Goal: Task Accomplishment & Management: Manage account settings

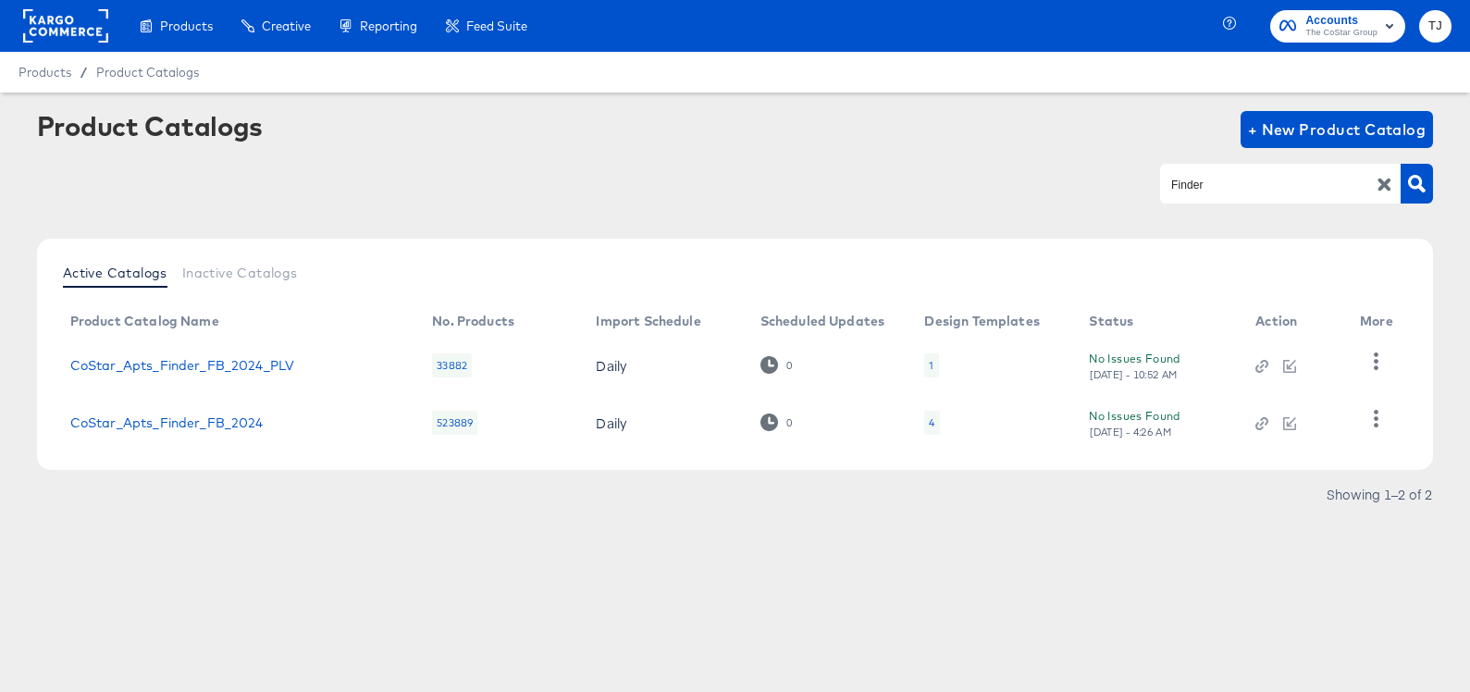
click at [61, 18] on rect at bounding box center [65, 25] width 85 height 33
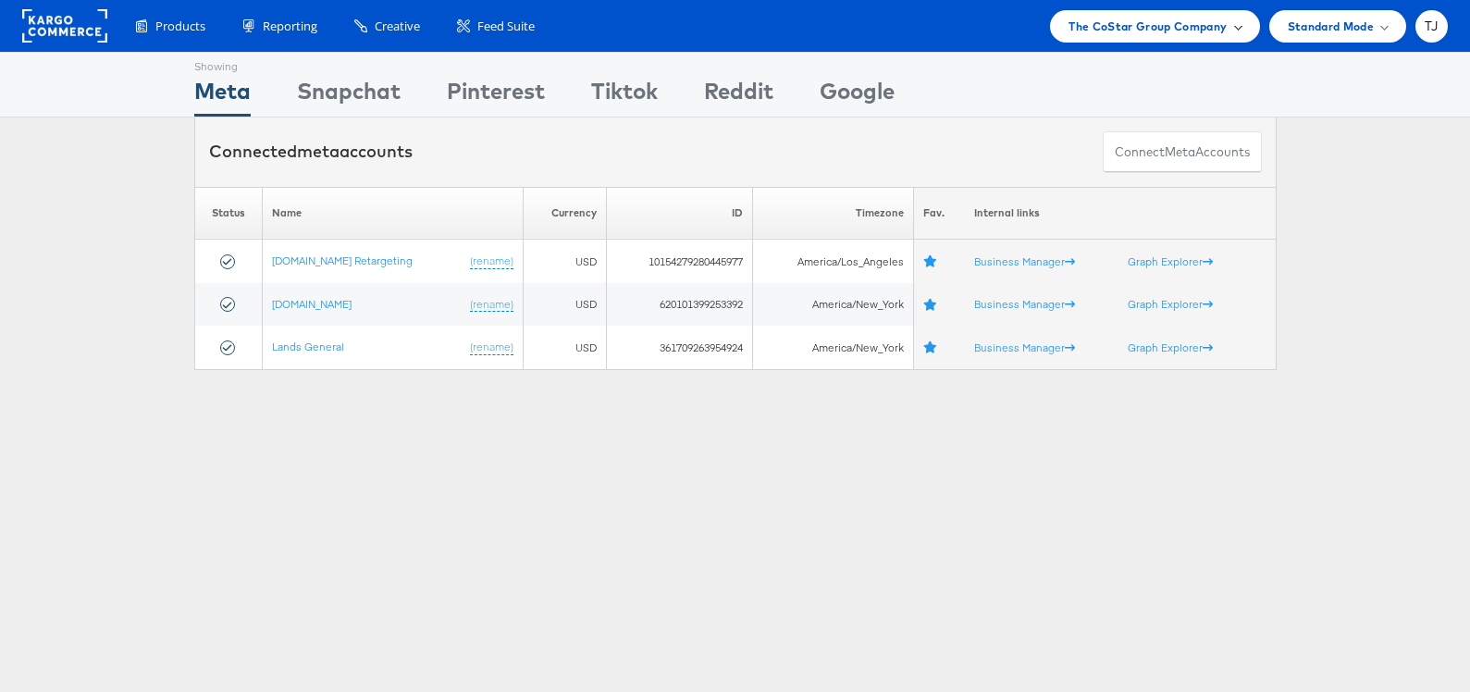
click at [1223, 29] on span "The CoStar Group Company" at bounding box center [1148, 26] width 158 height 19
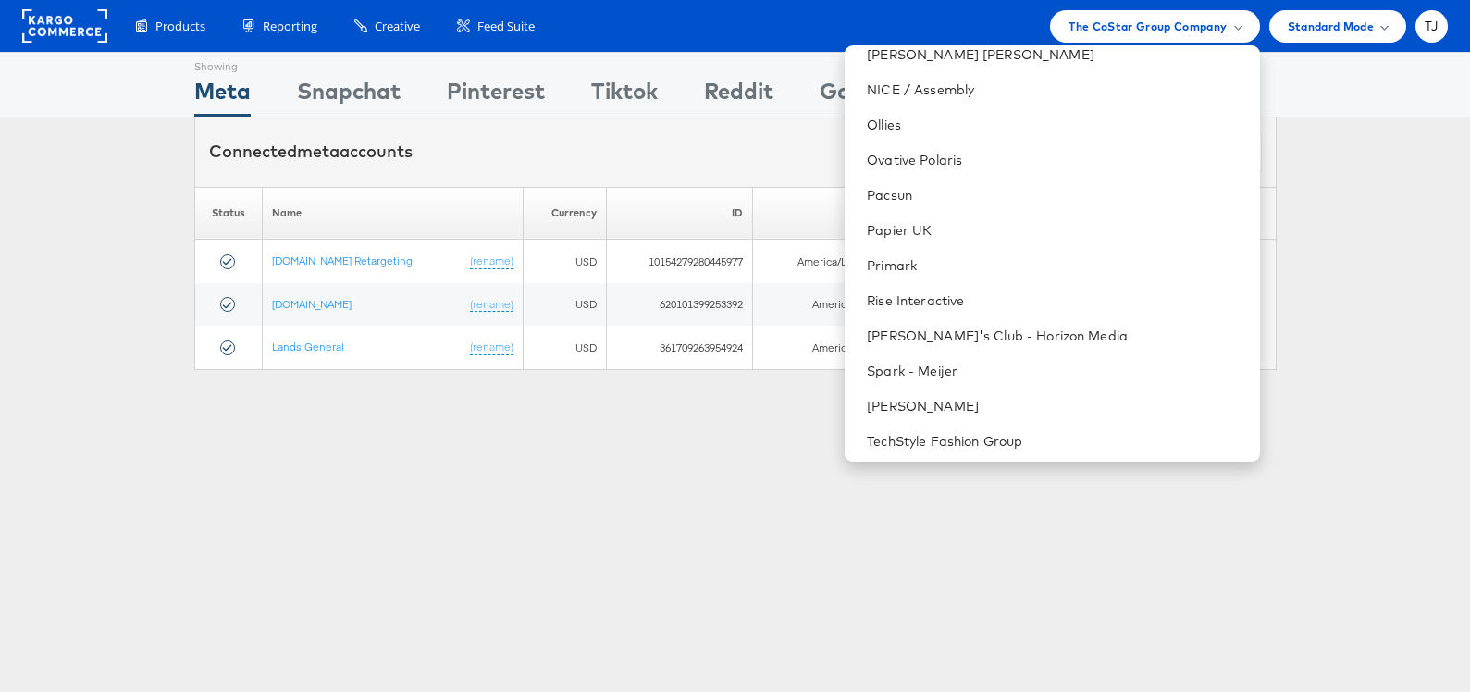
scroll to position [2686, 0]
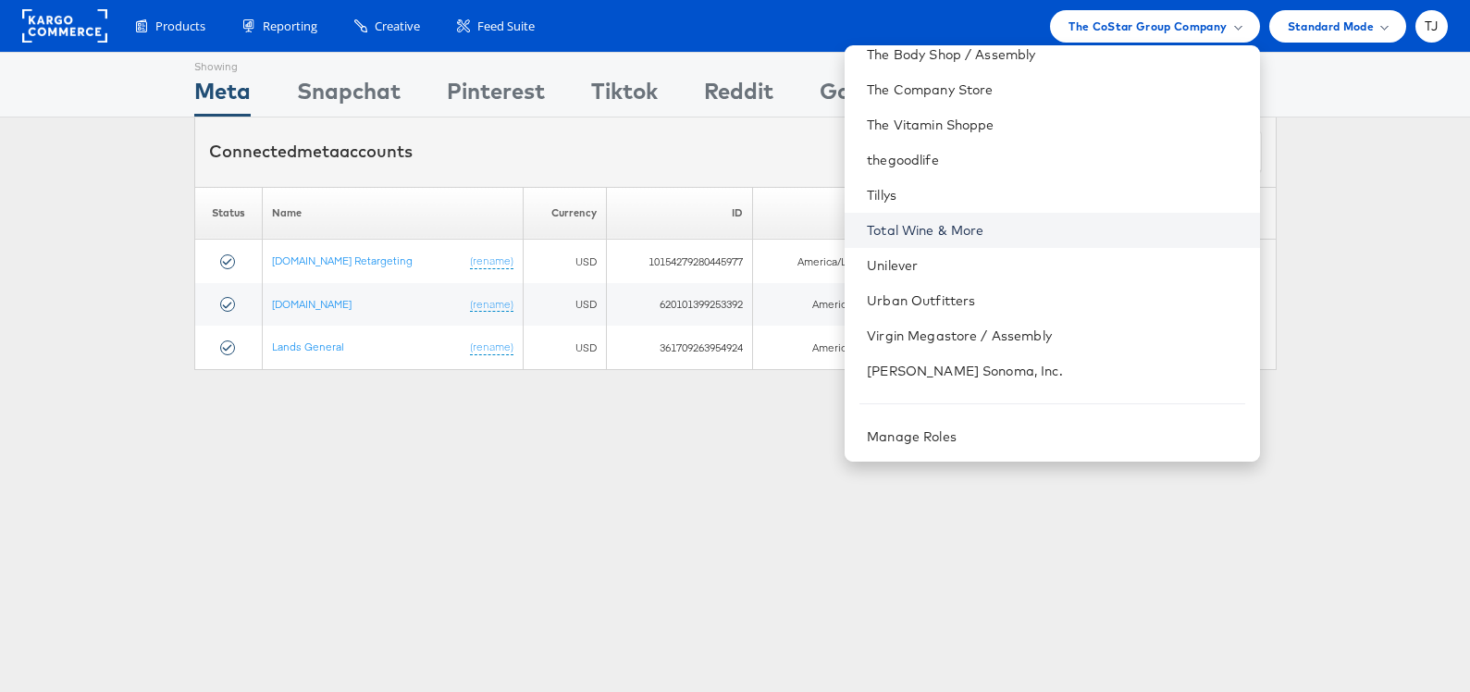
click at [1097, 231] on link "Total Wine & More" at bounding box center [1056, 230] width 378 height 19
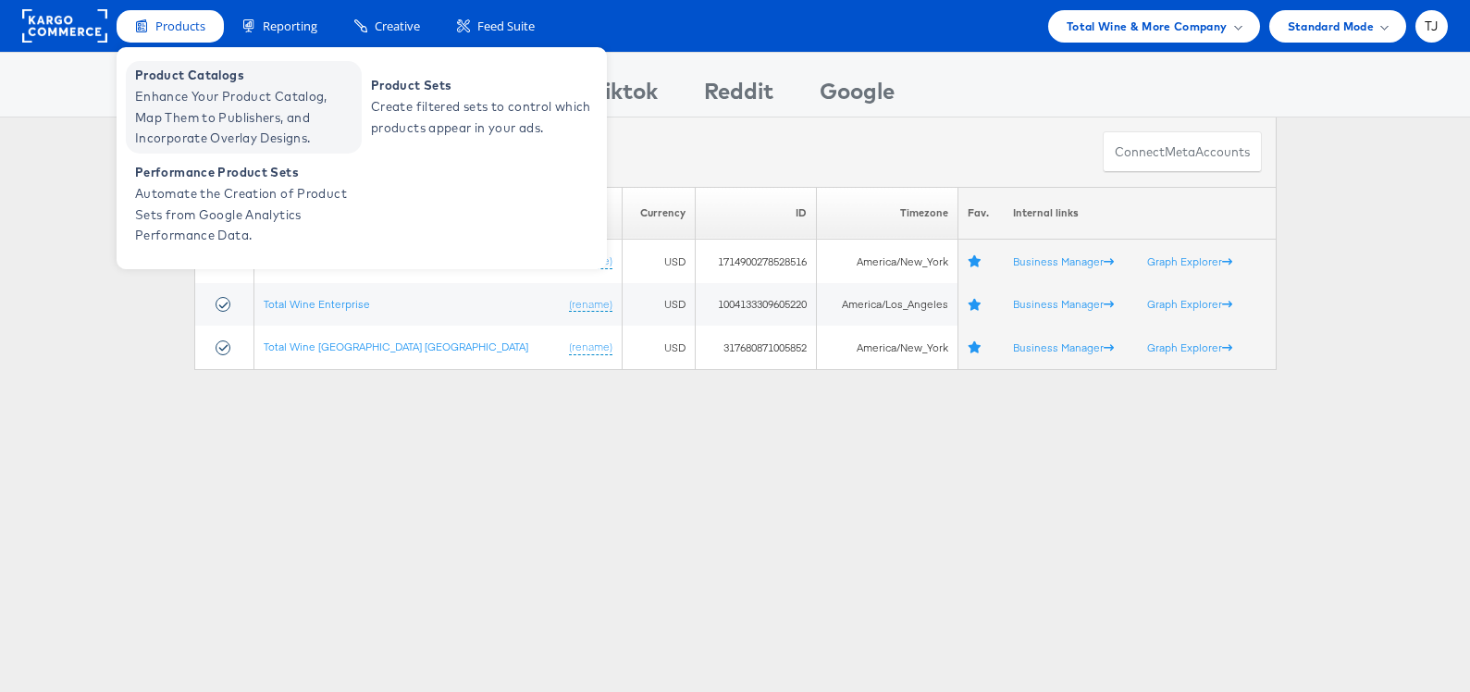
click at [162, 82] on span "Product Catalogs" at bounding box center [246, 75] width 222 height 21
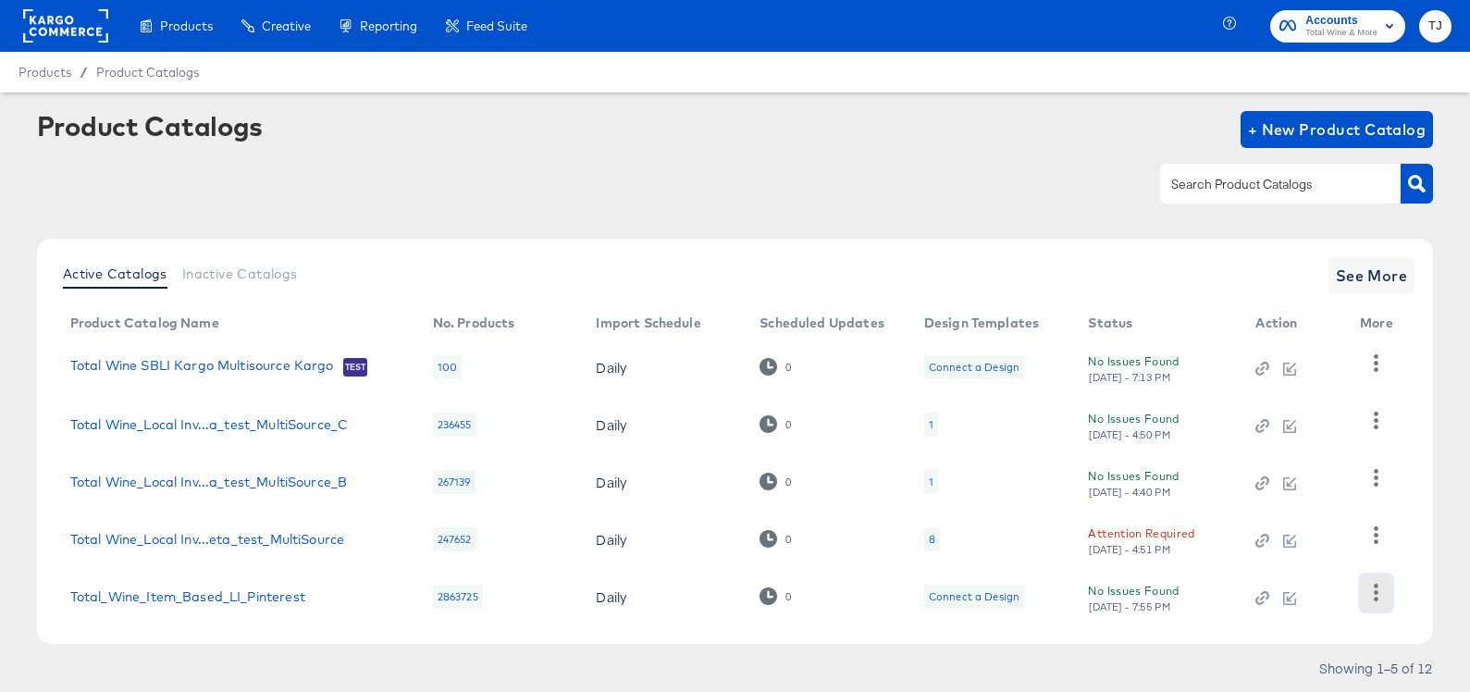
click at [1375, 589] on icon "button" at bounding box center [1377, 593] width 18 height 18
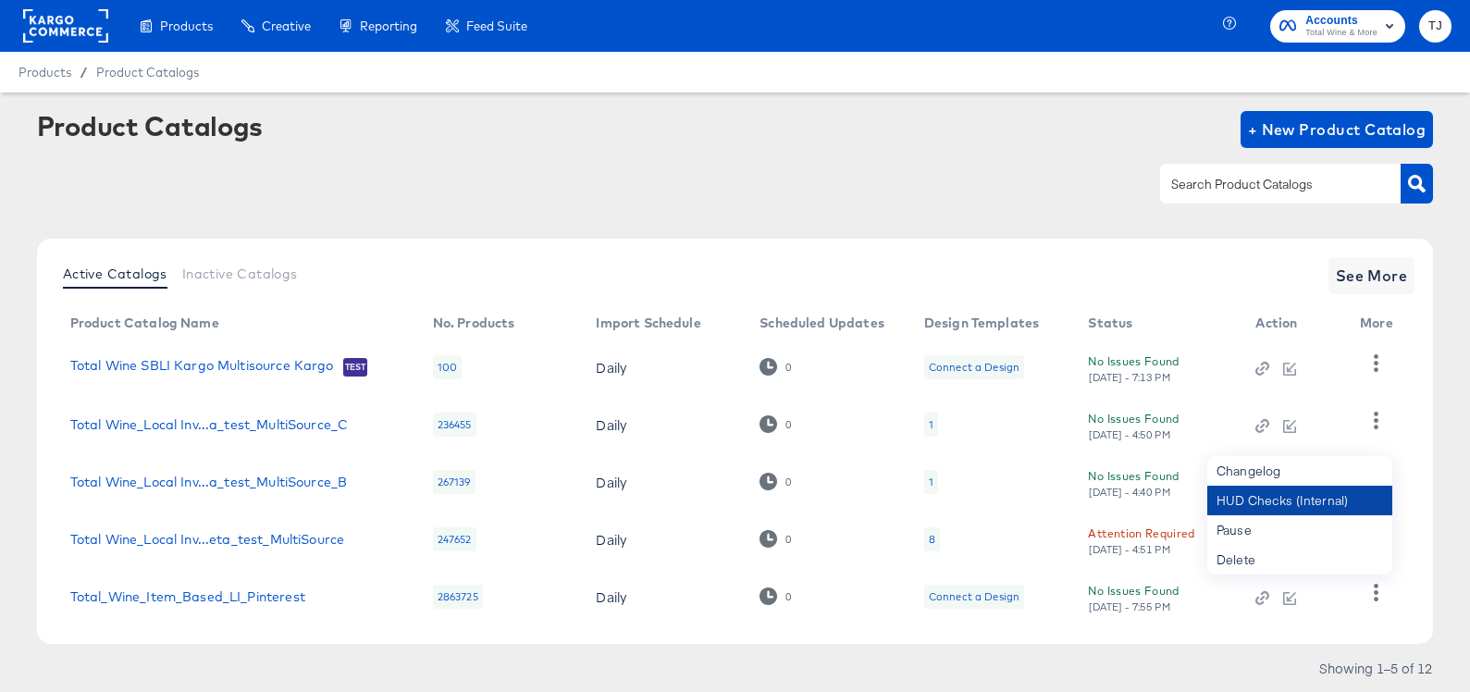
click at [1341, 495] on div "HUD Checks (Internal)" at bounding box center [1300, 501] width 185 height 30
click at [1362, 283] on span "See More" at bounding box center [1372, 276] width 72 height 26
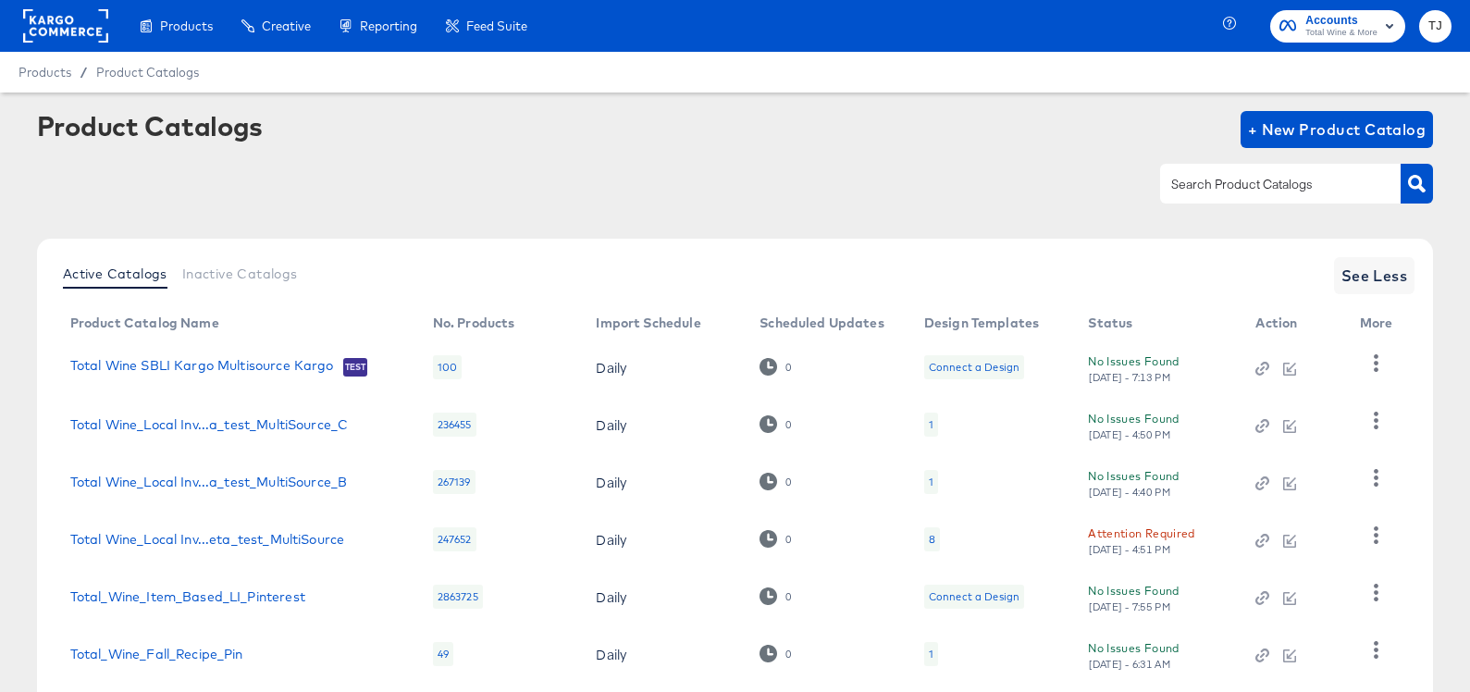
click at [69, 21] on rect at bounding box center [65, 25] width 85 height 33
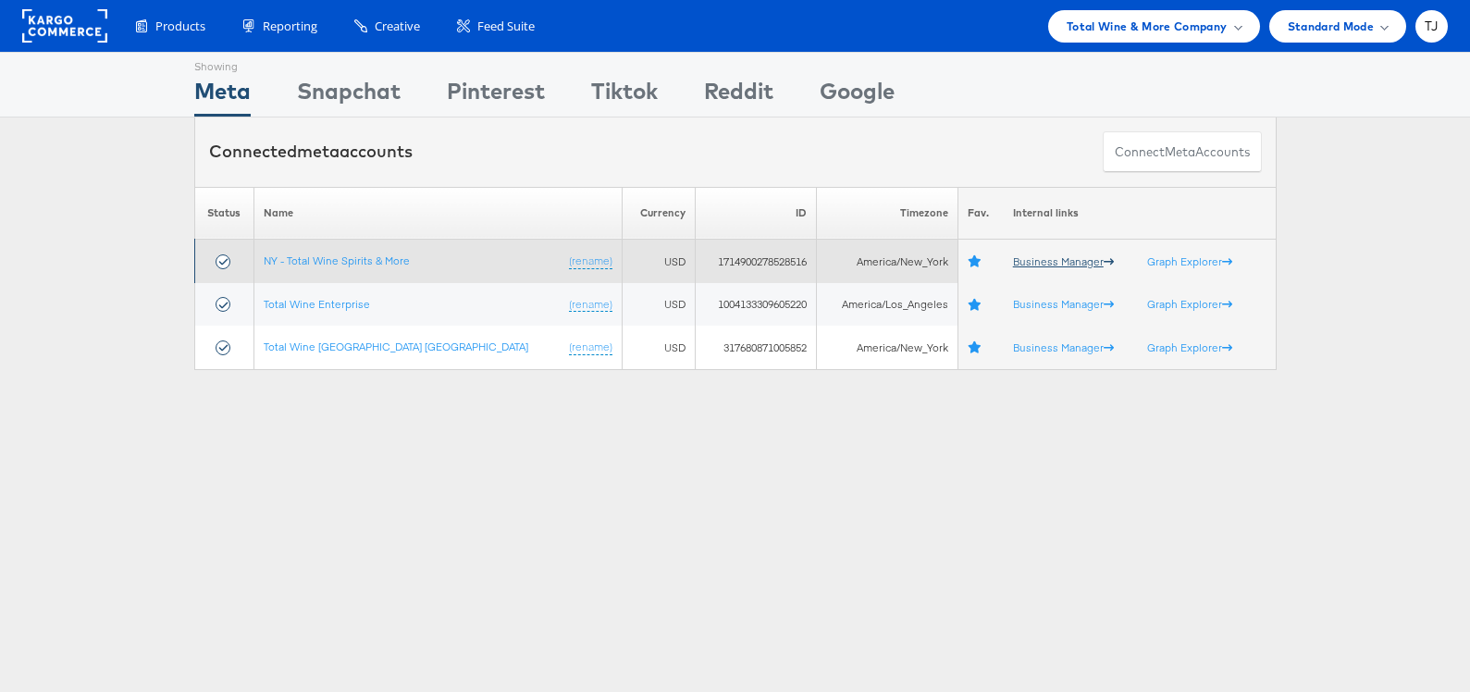
click at [1022, 259] on link "Business Manager" at bounding box center [1063, 261] width 101 height 14
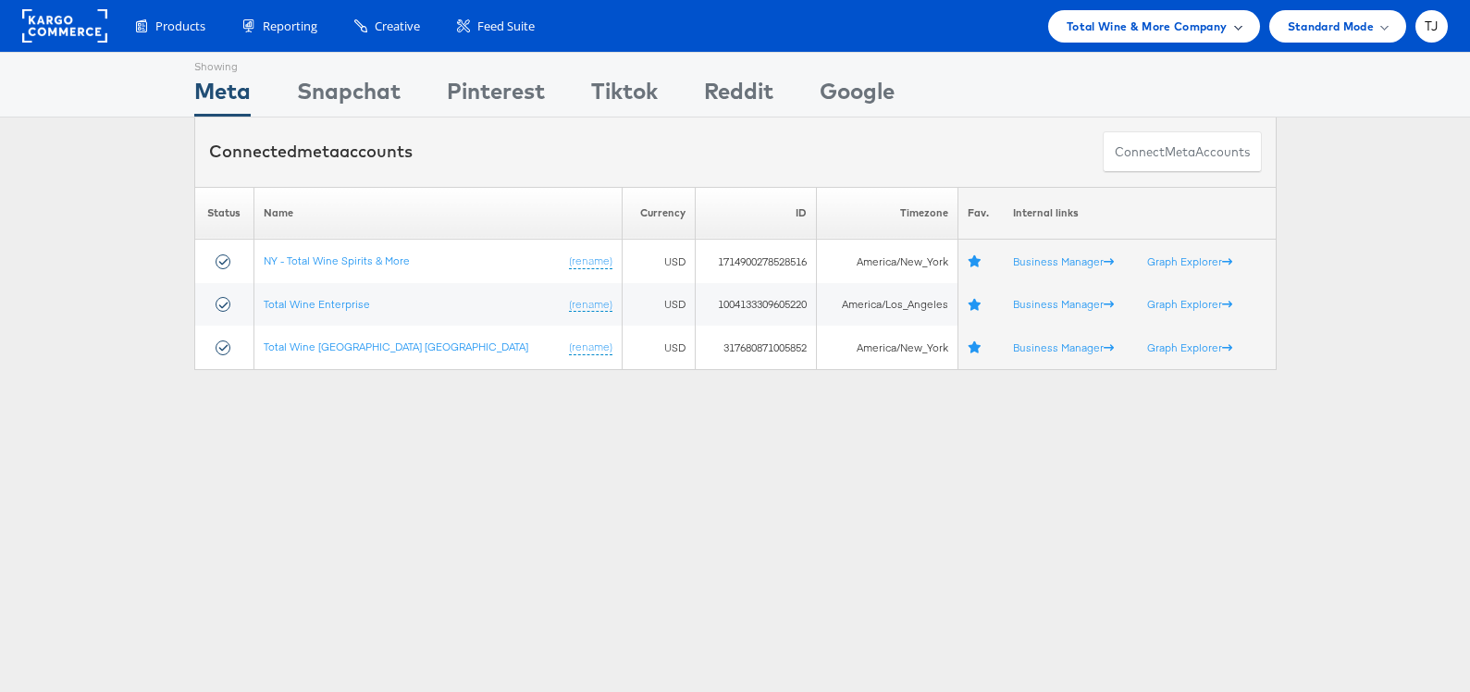
click at [1109, 25] on span "Total Wine & More Company" at bounding box center [1147, 26] width 161 height 19
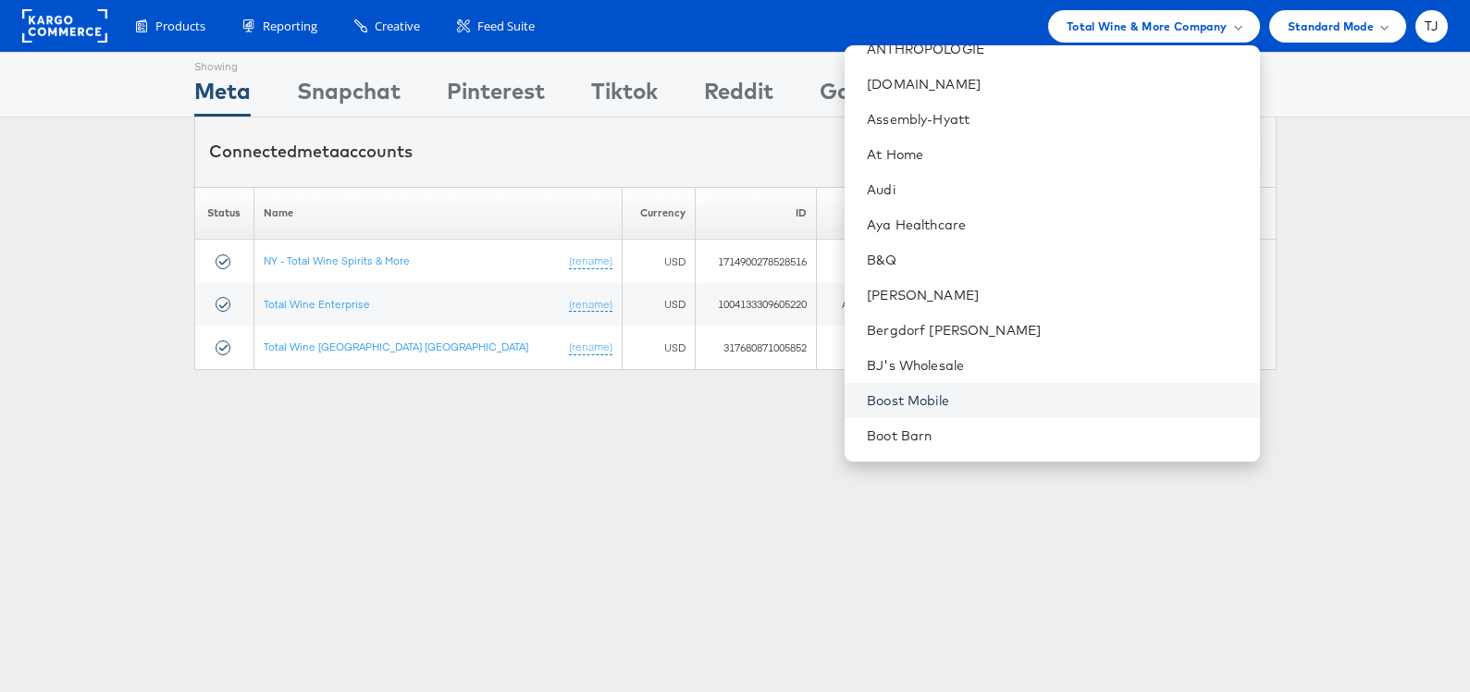
scroll to position [370, 0]
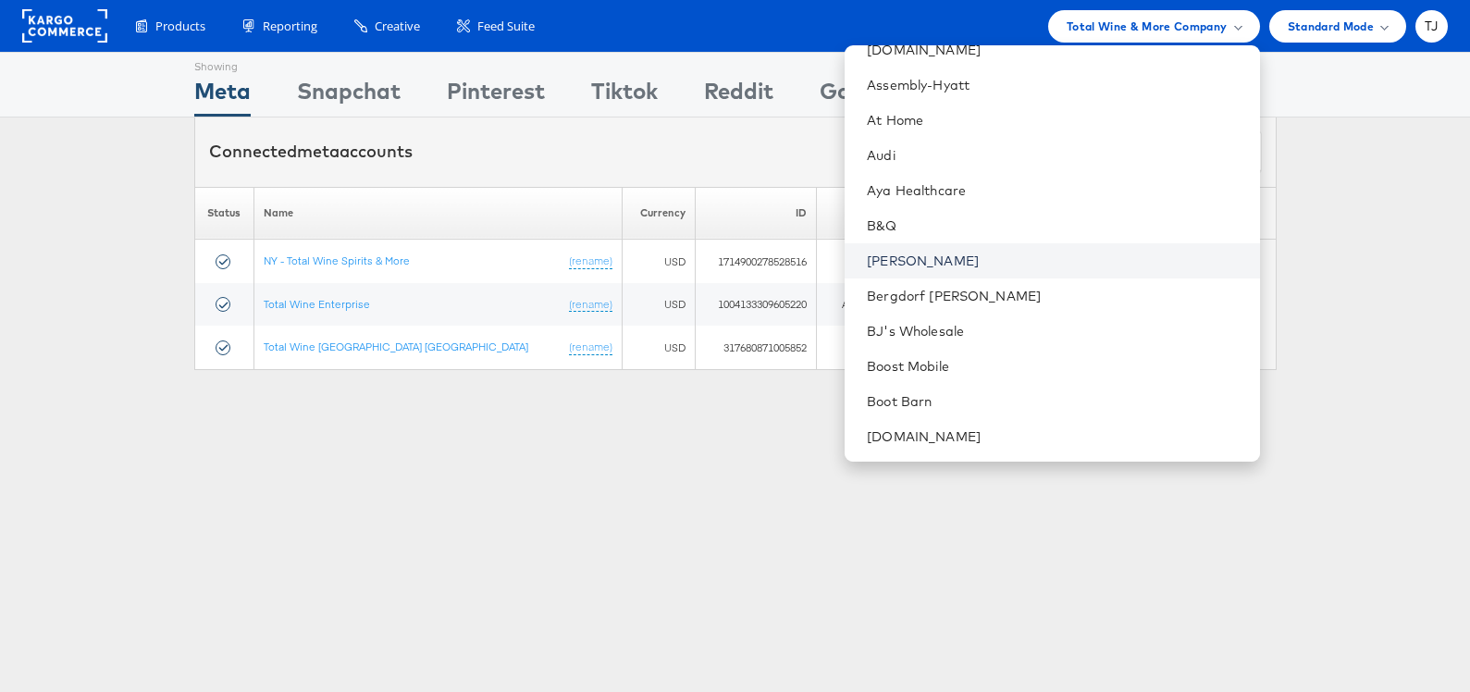
click at [1020, 260] on link "[PERSON_NAME]" at bounding box center [1056, 261] width 378 height 19
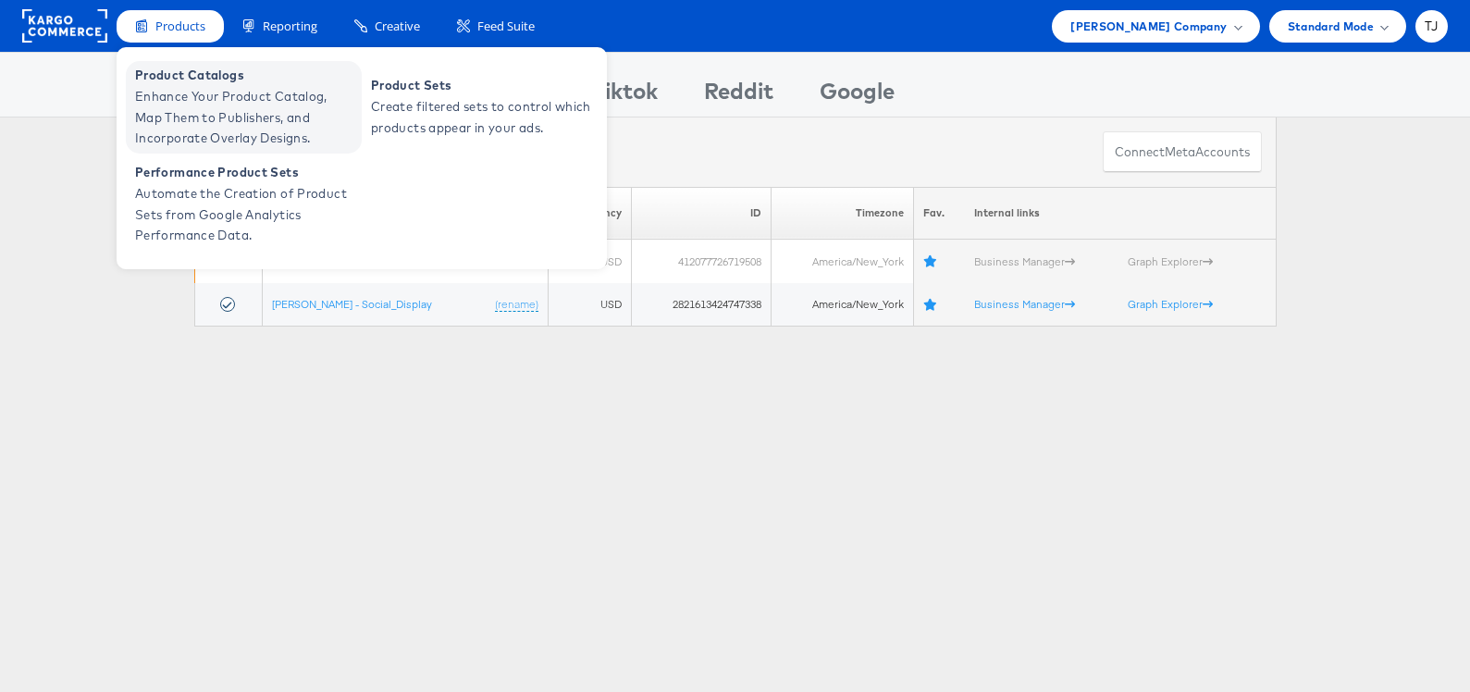
click at [180, 72] on span "Product Catalogs" at bounding box center [246, 75] width 222 height 21
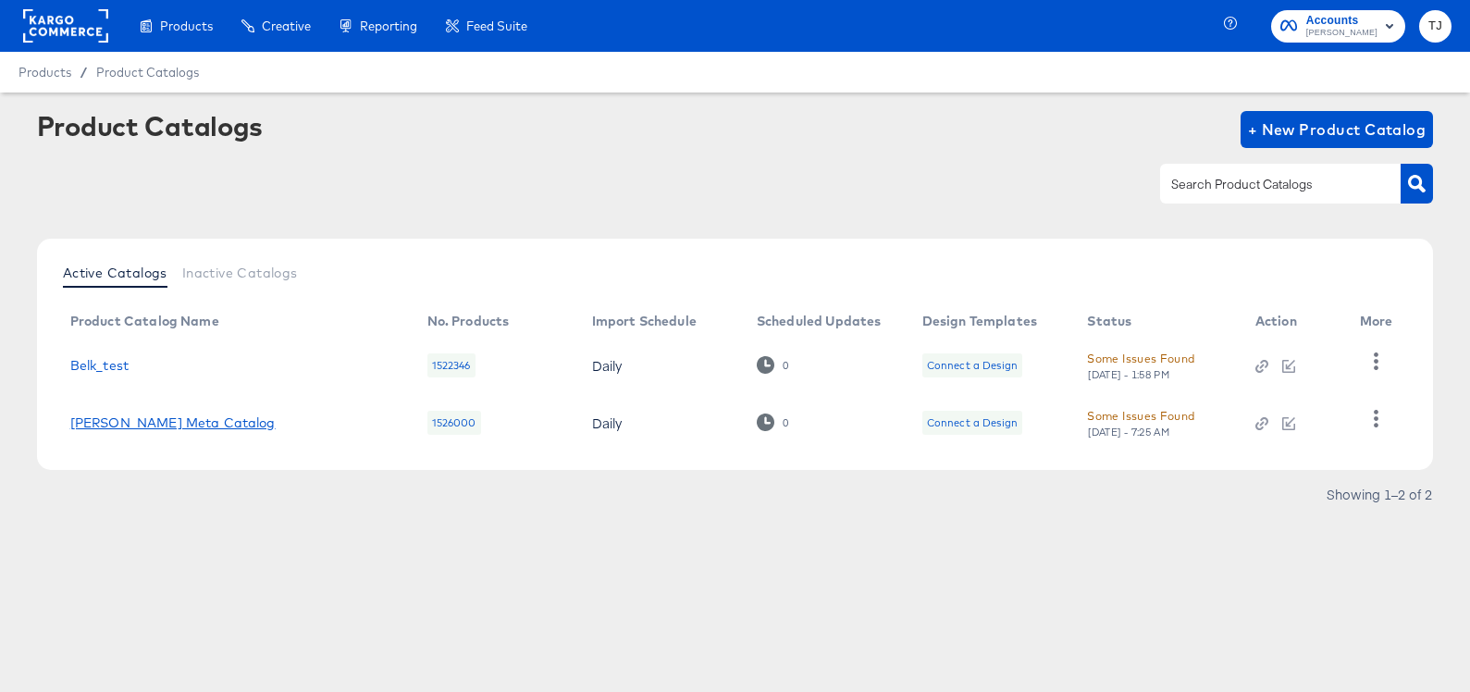
click at [128, 426] on link "[PERSON_NAME] Meta Catalog" at bounding box center [172, 422] width 205 height 15
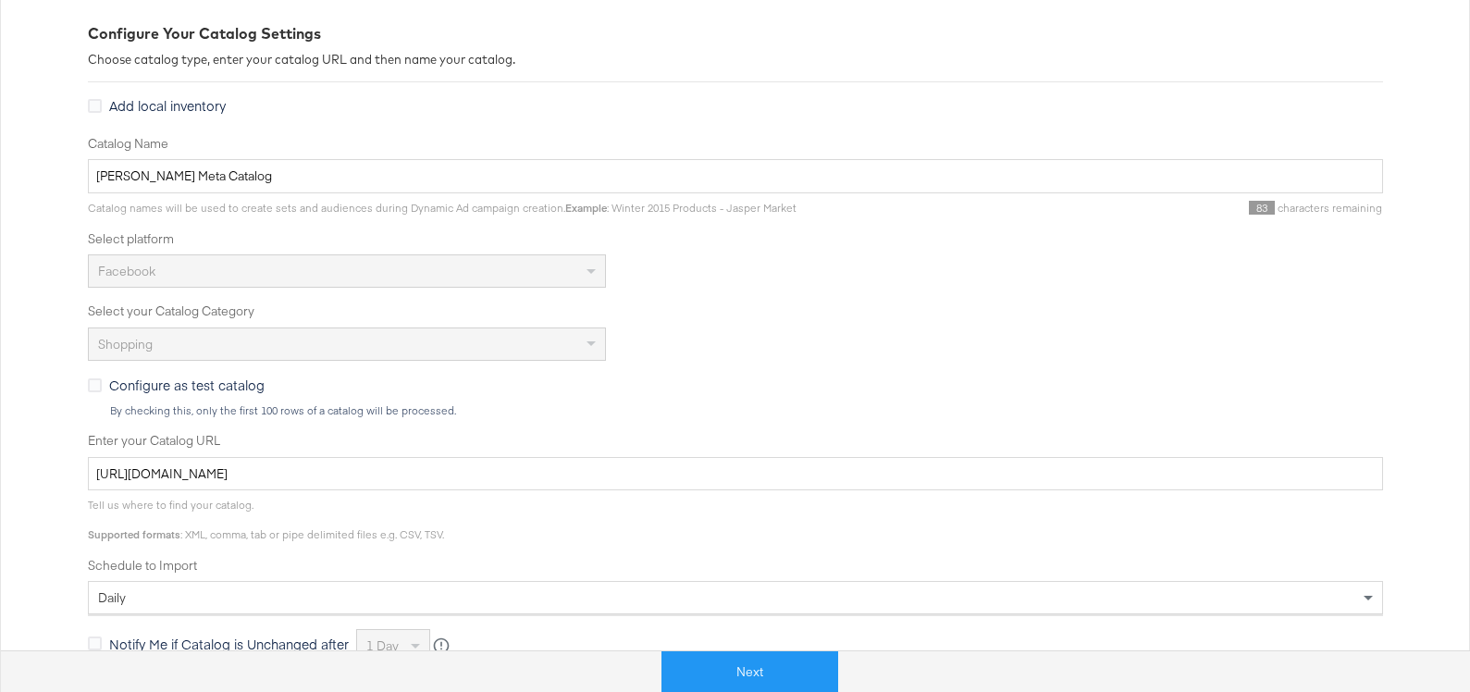
scroll to position [297, 0]
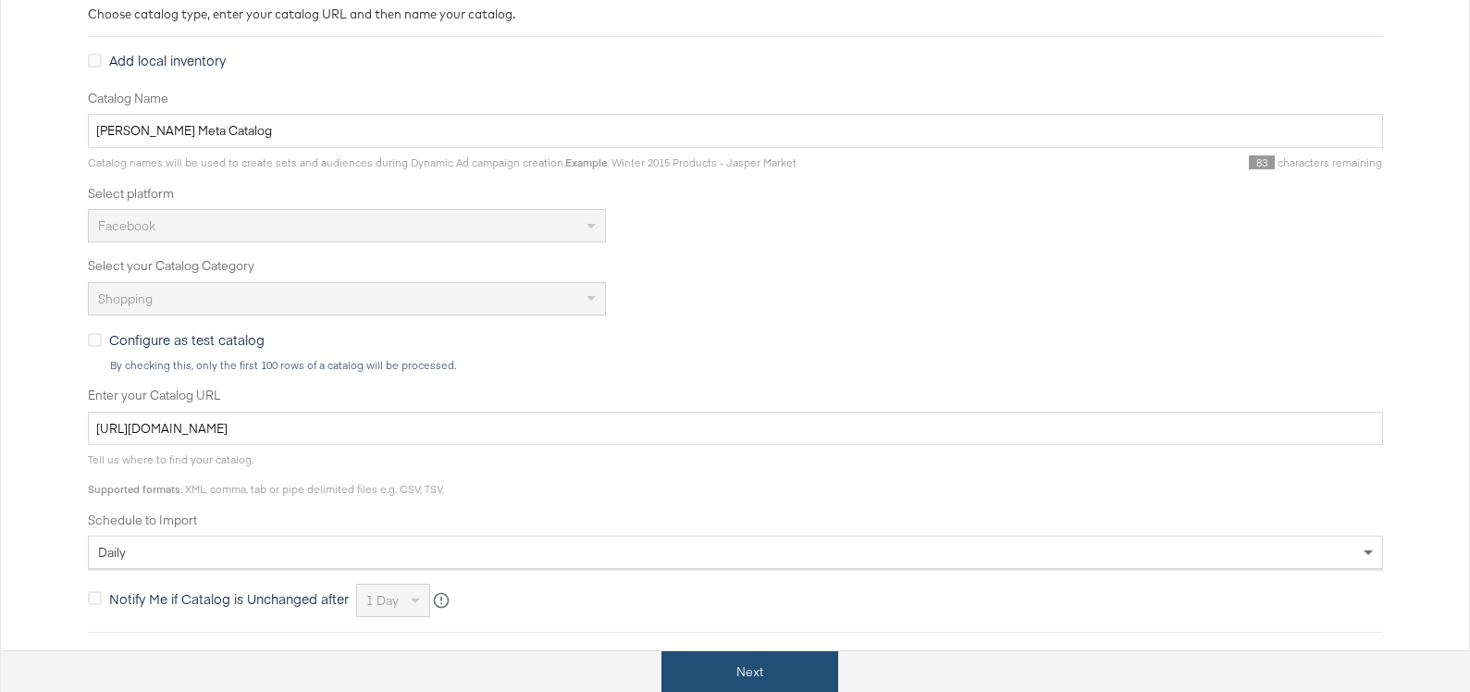
click at [787, 655] on button "Next" at bounding box center [750, 672] width 177 height 42
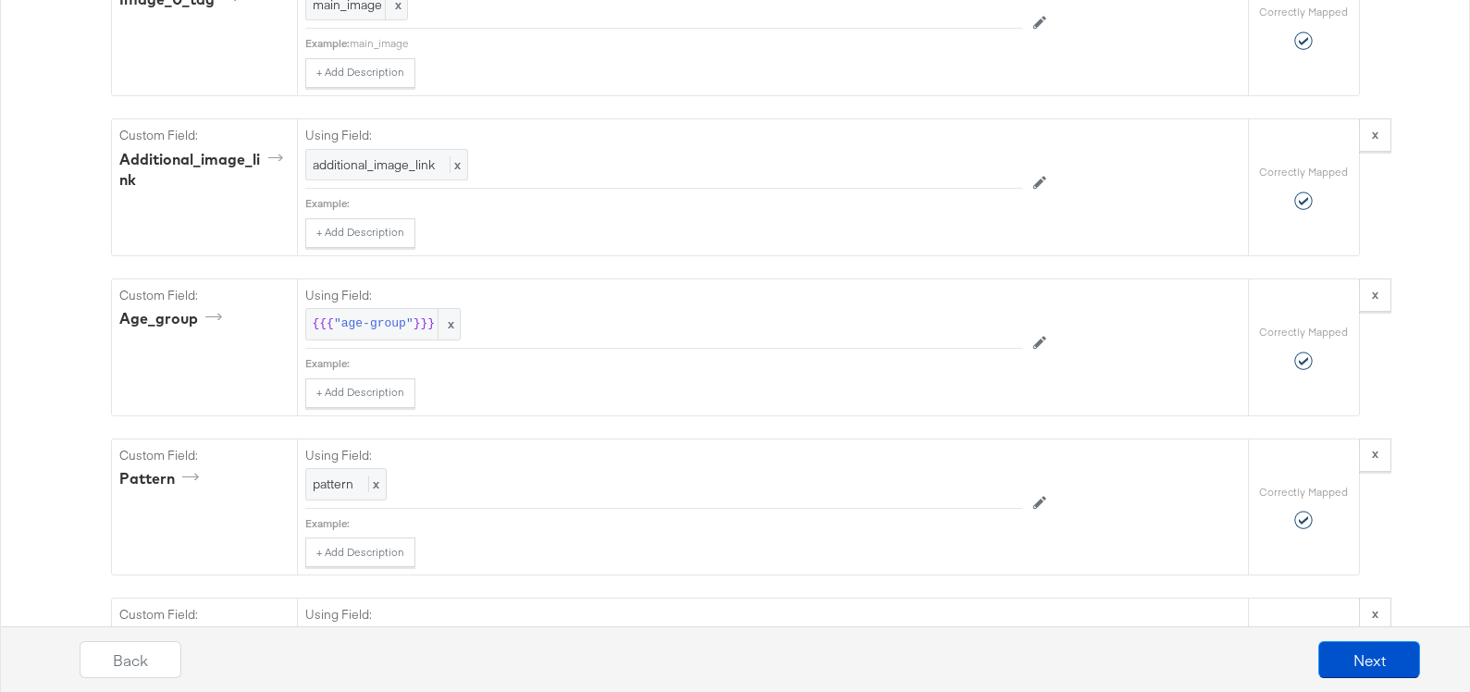
scroll to position [2388, 0]
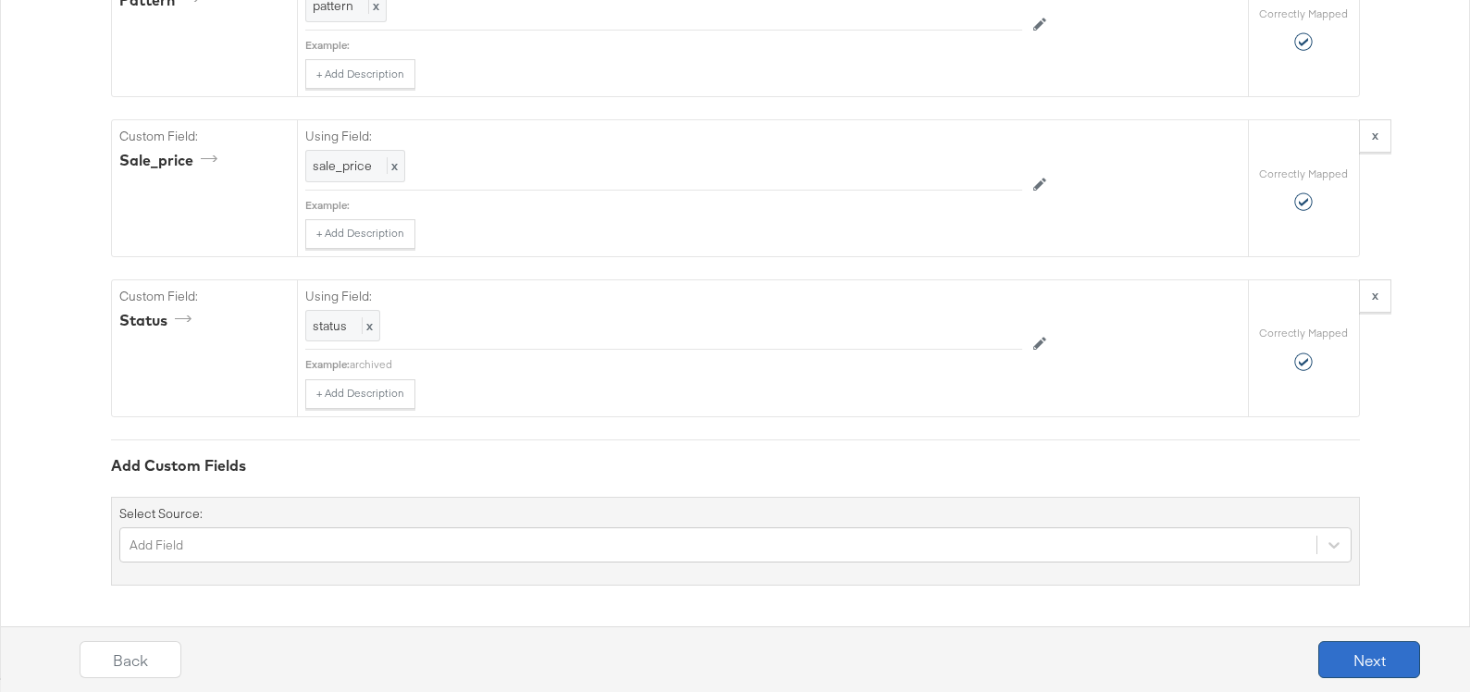
click at [1382, 655] on button "Next" at bounding box center [1370, 659] width 102 height 37
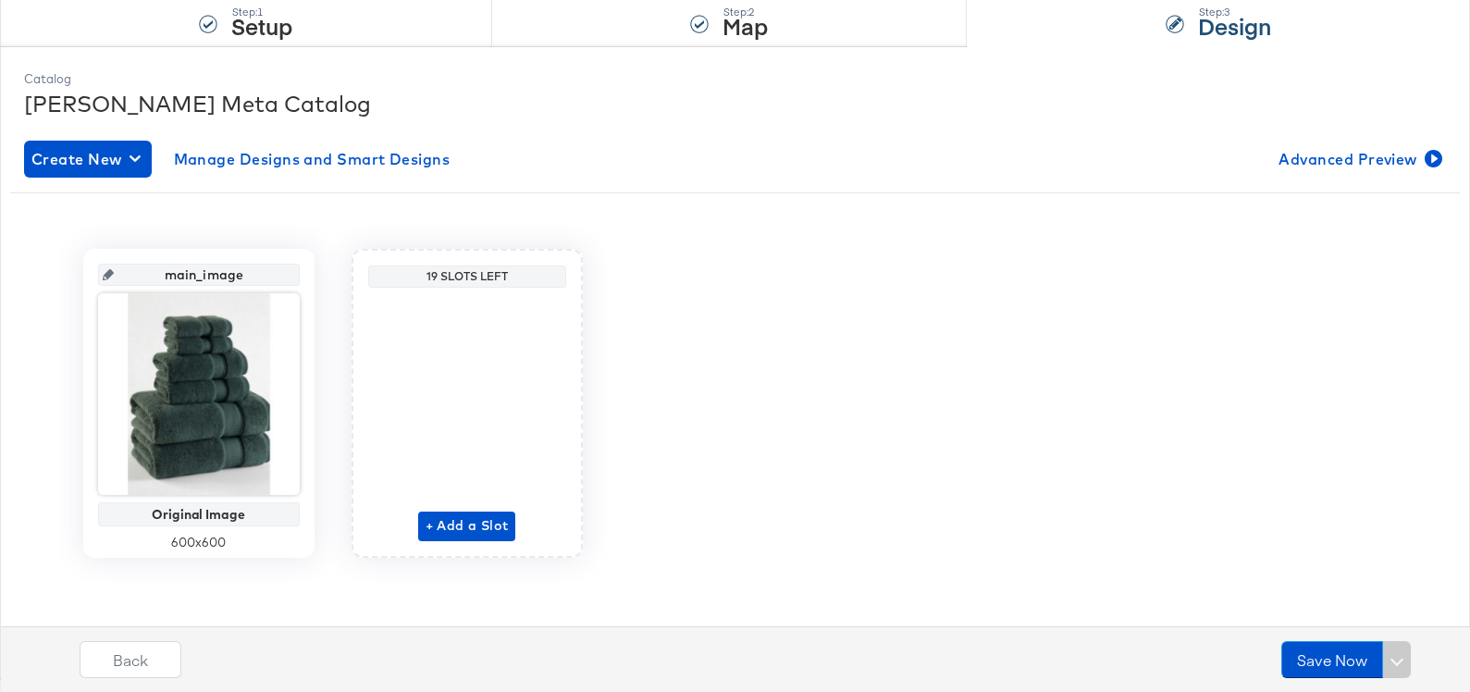
scroll to position [0, 0]
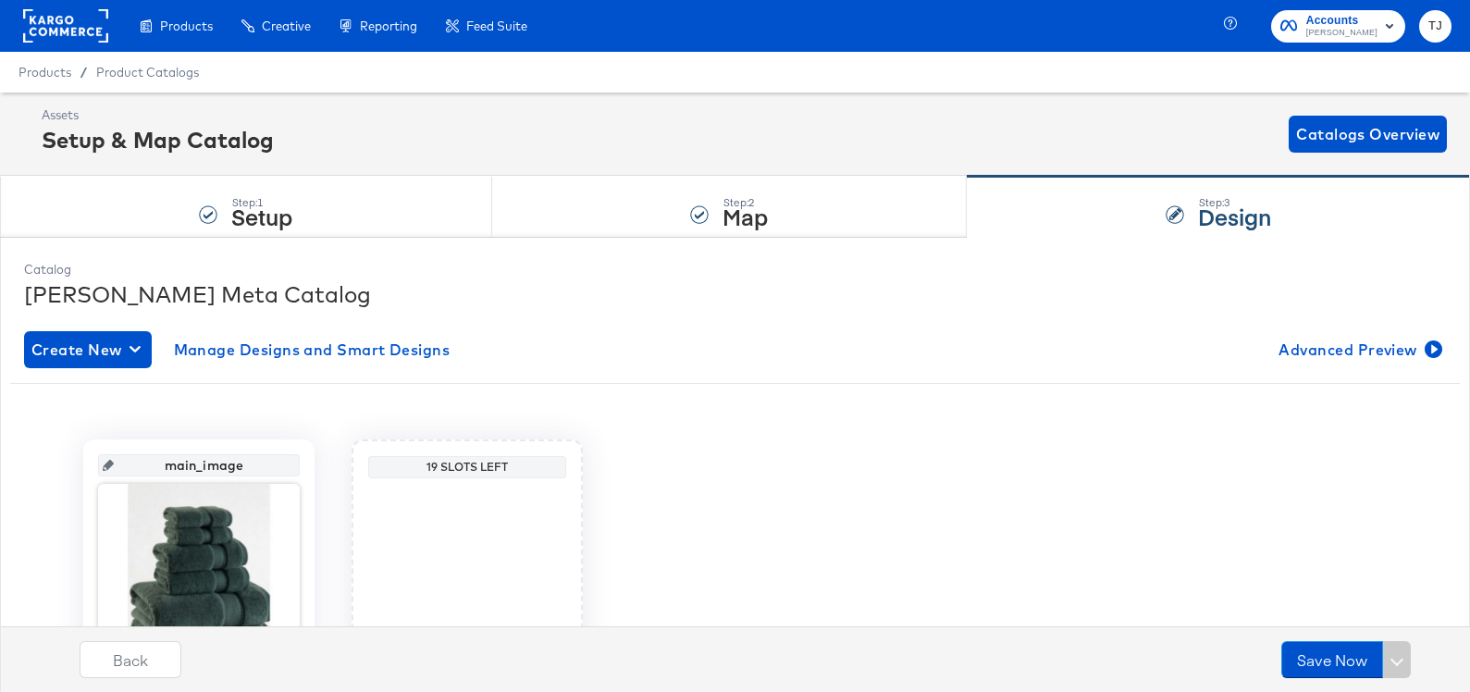
drag, startPoint x: 186, startPoint y: 100, endPoint x: 176, endPoint y: 97, distance: 10.6
click at [0, 0] on div "Enhance Your Product Catalog, Map Them to Publishers, and Incorporate Overlay D…" at bounding box center [0, 0] width 0 height 0
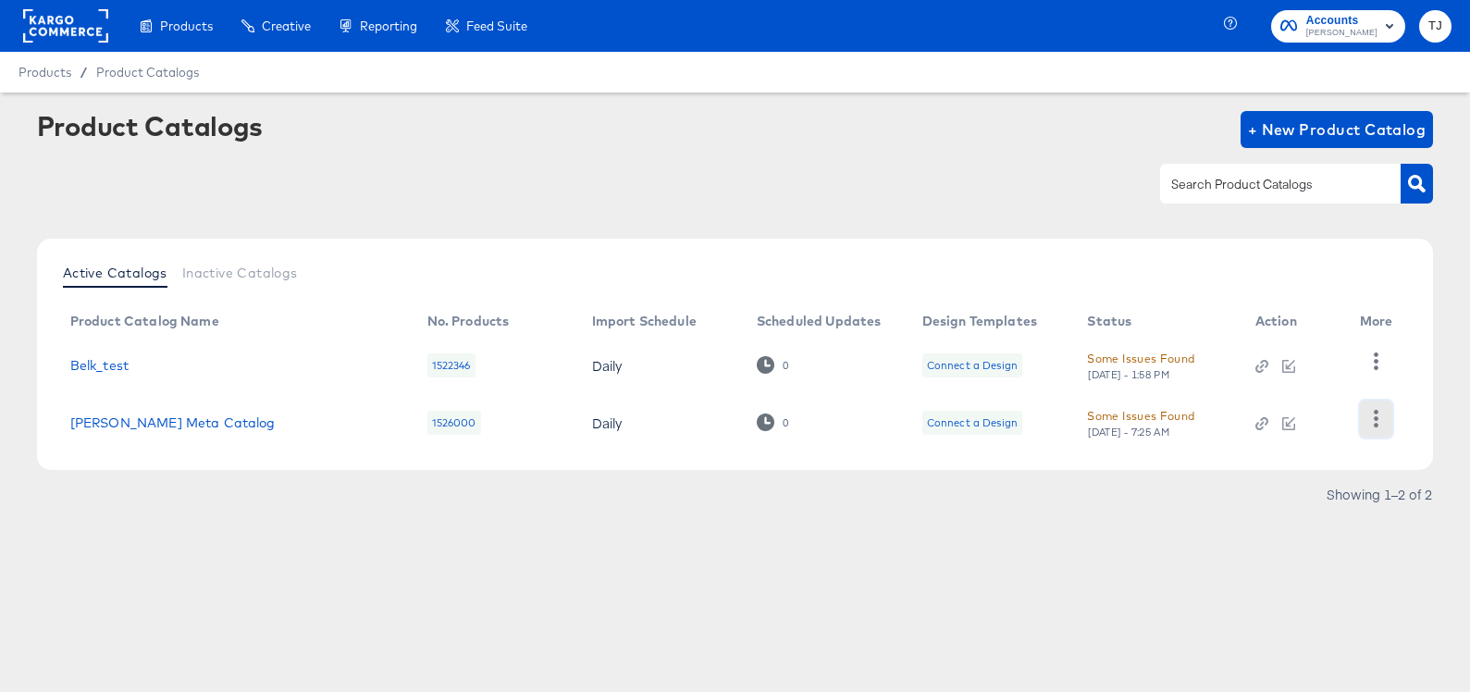
click at [1377, 415] on icon "button" at bounding box center [1377, 419] width 18 height 18
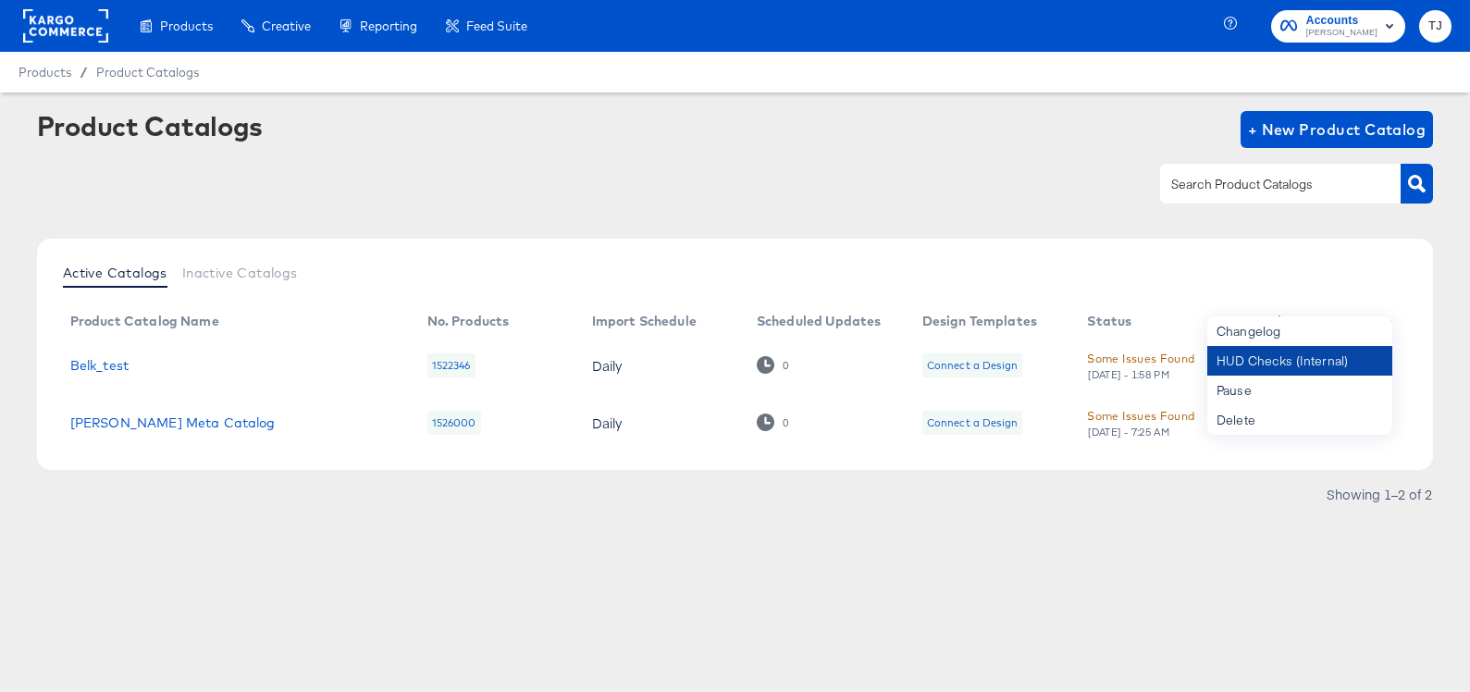
click at [1308, 363] on div "HUD Checks (Internal)" at bounding box center [1300, 361] width 185 height 30
click at [1128, 413] on div "Some Issues Found" at bounding box center [1140, 415] width 107 height 19
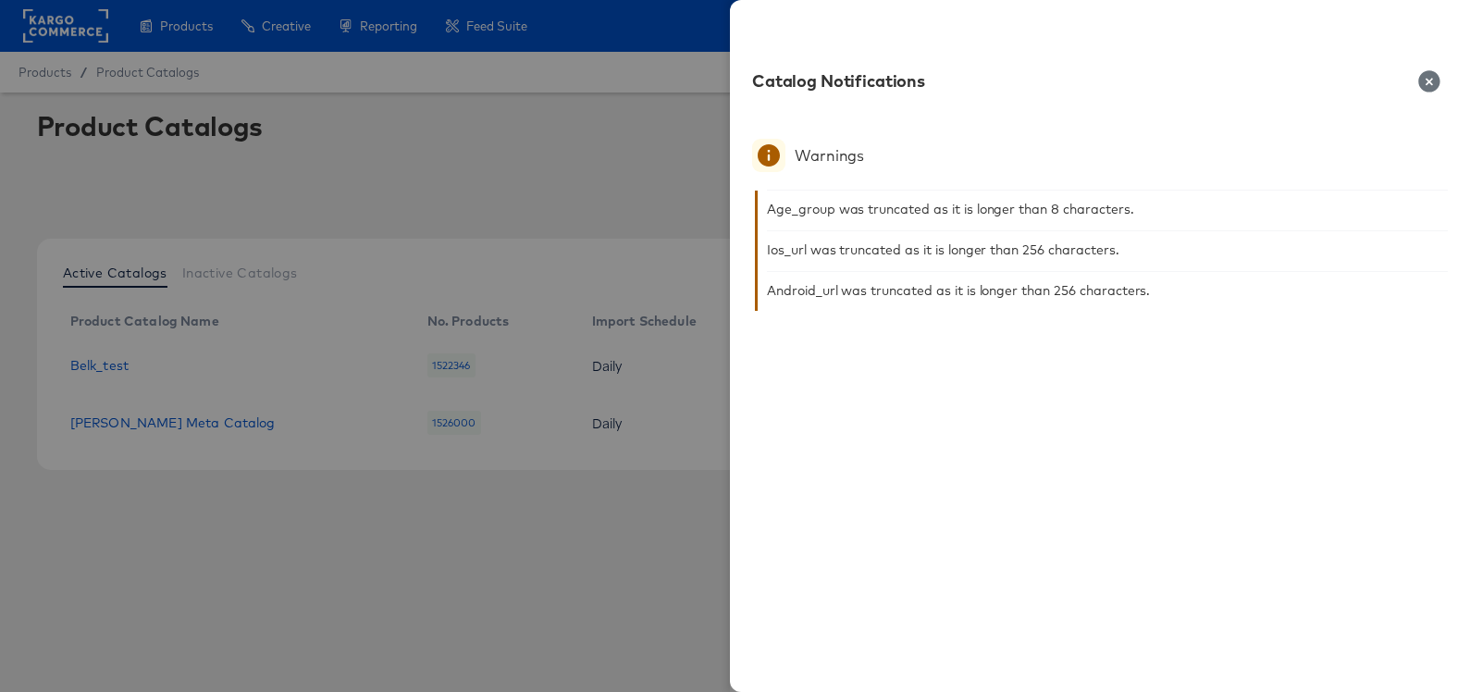
click at [1425, 85] on icon "button" at bounding box center [1429, 80] width 21 height 21
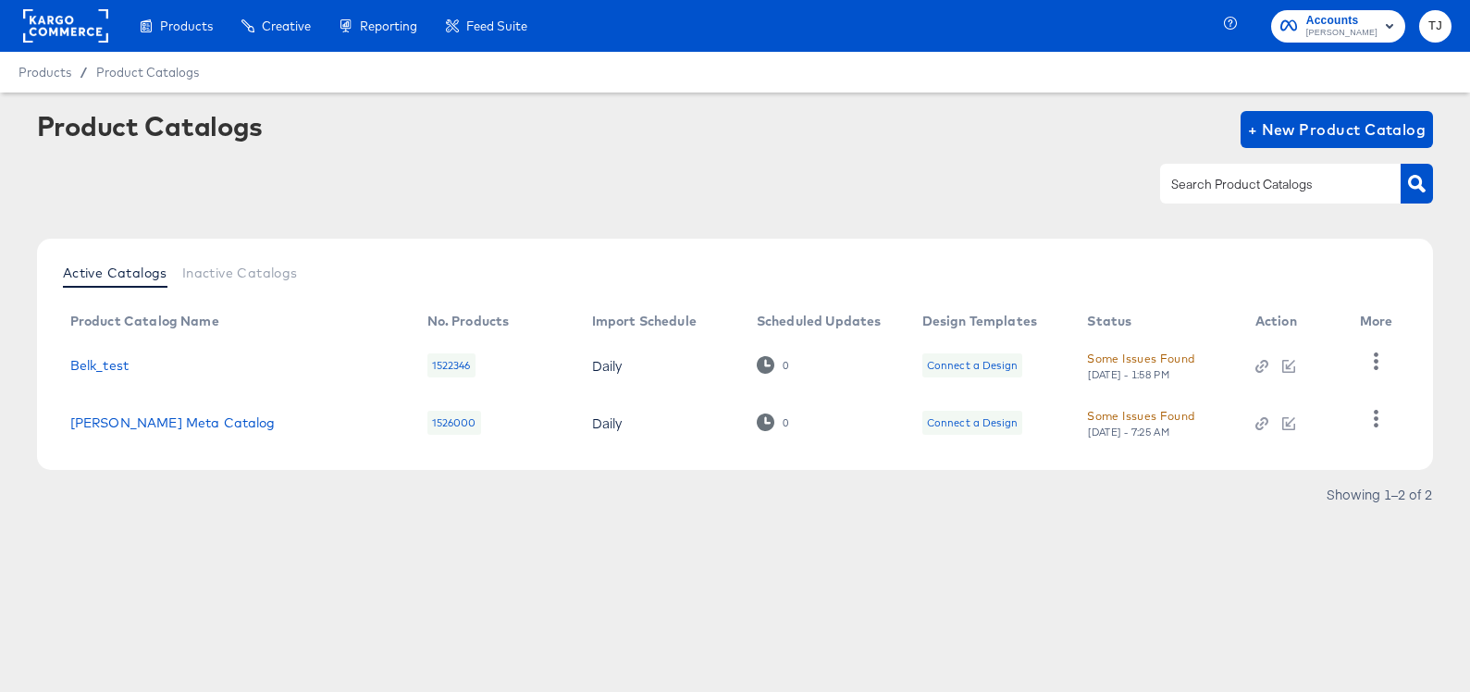
click at [58, 30] on rect at bounding box center [65, 25] width 85 height 33
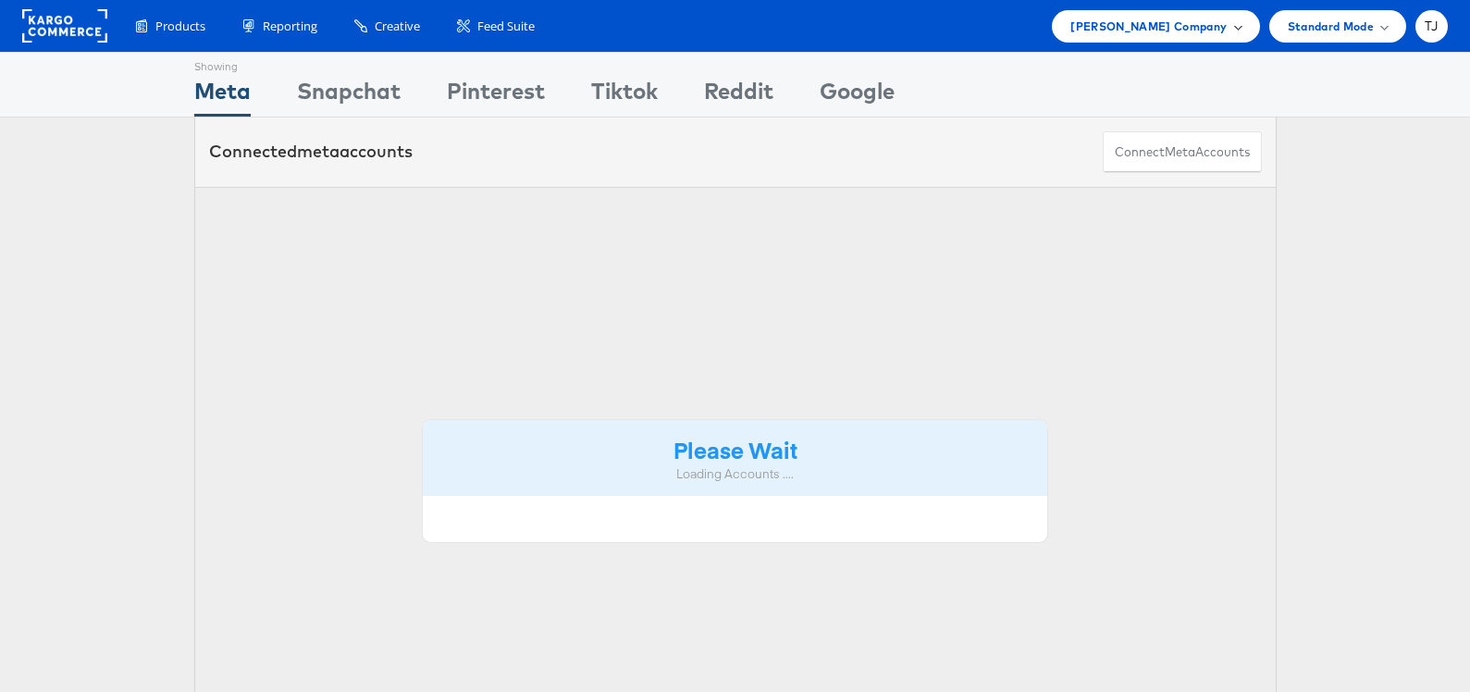
drag, startPoint x: 1228, startPoint y: 26, endPoint x: 1227, endPoint y: 38, distance: 12.1
click at [1228, 26] on div "[PERSON_NAME] Company" at bounding box center [1156, 26] width 170 height 19
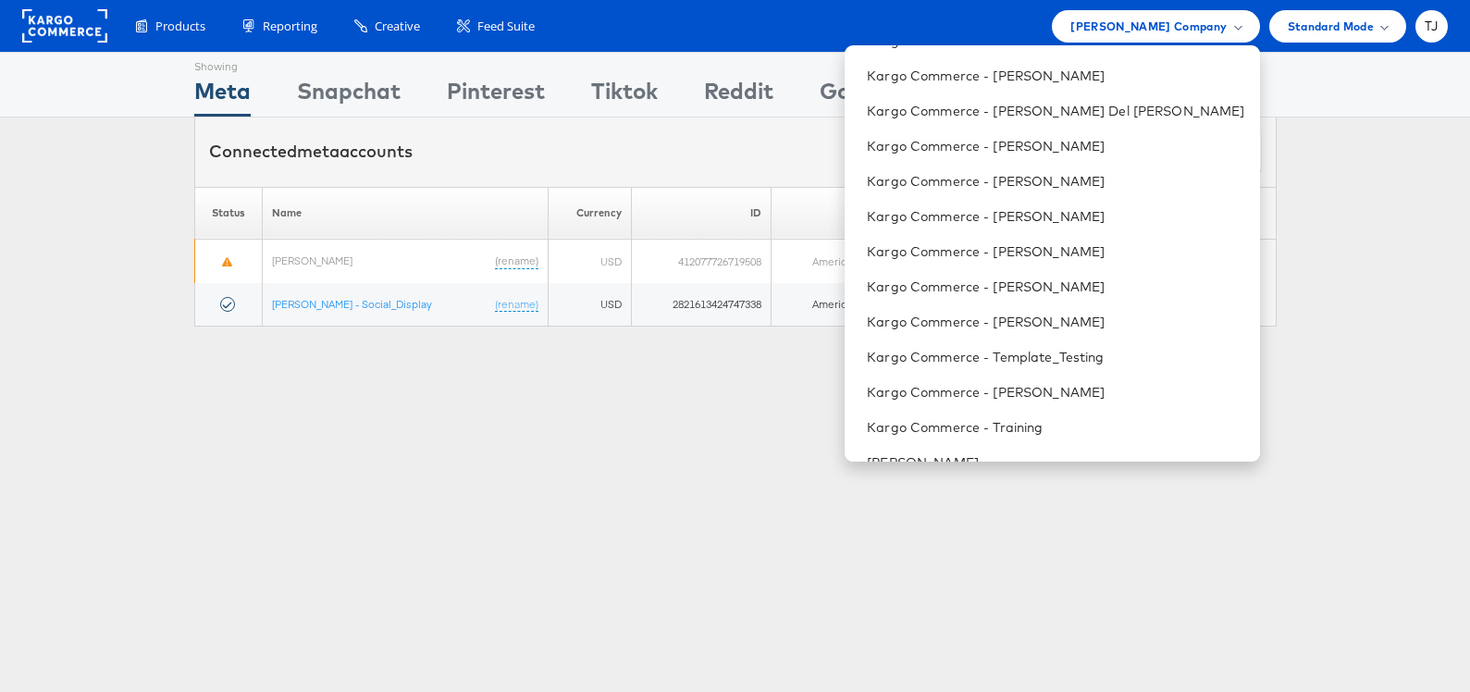
scroll to position [1876, 0]
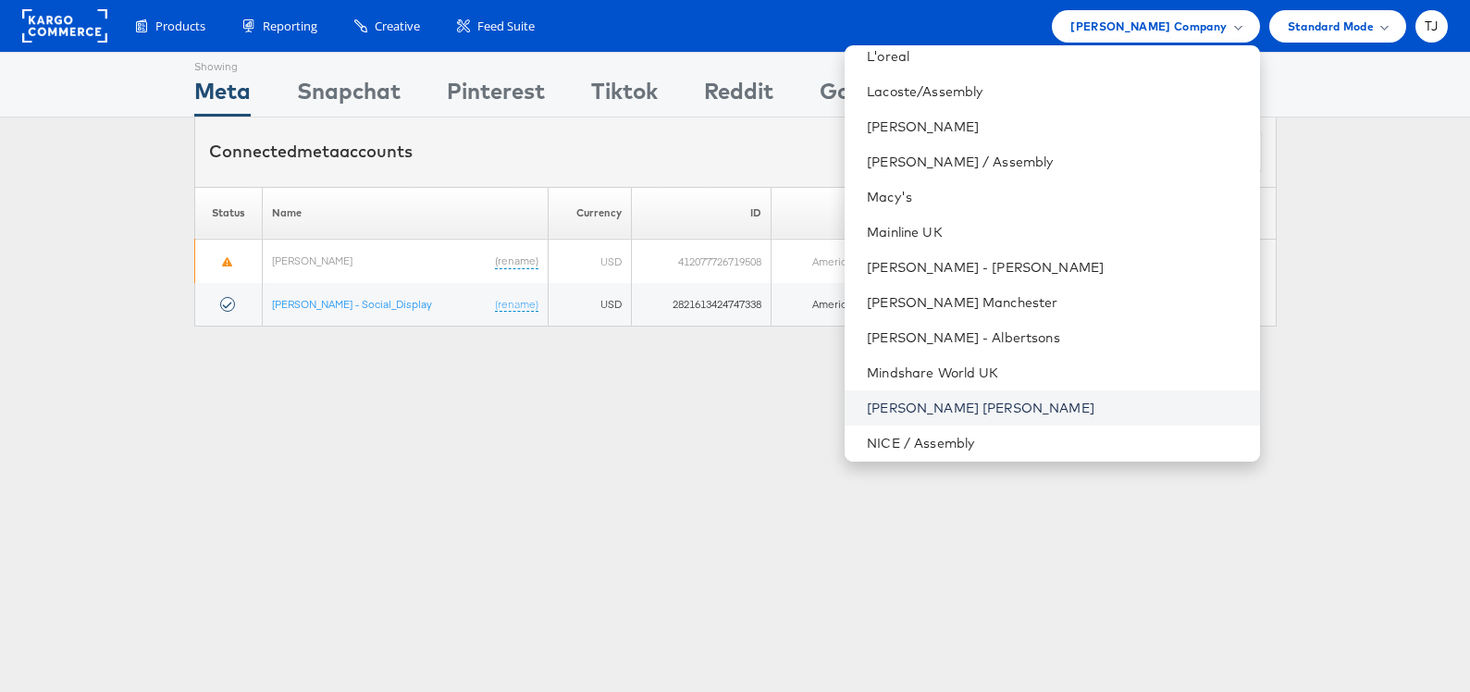
click at [1074, 410] on link "[PERSON_NAME] [PERSON_NAME]" at bounding box center [1056, 408] width 378 height 19
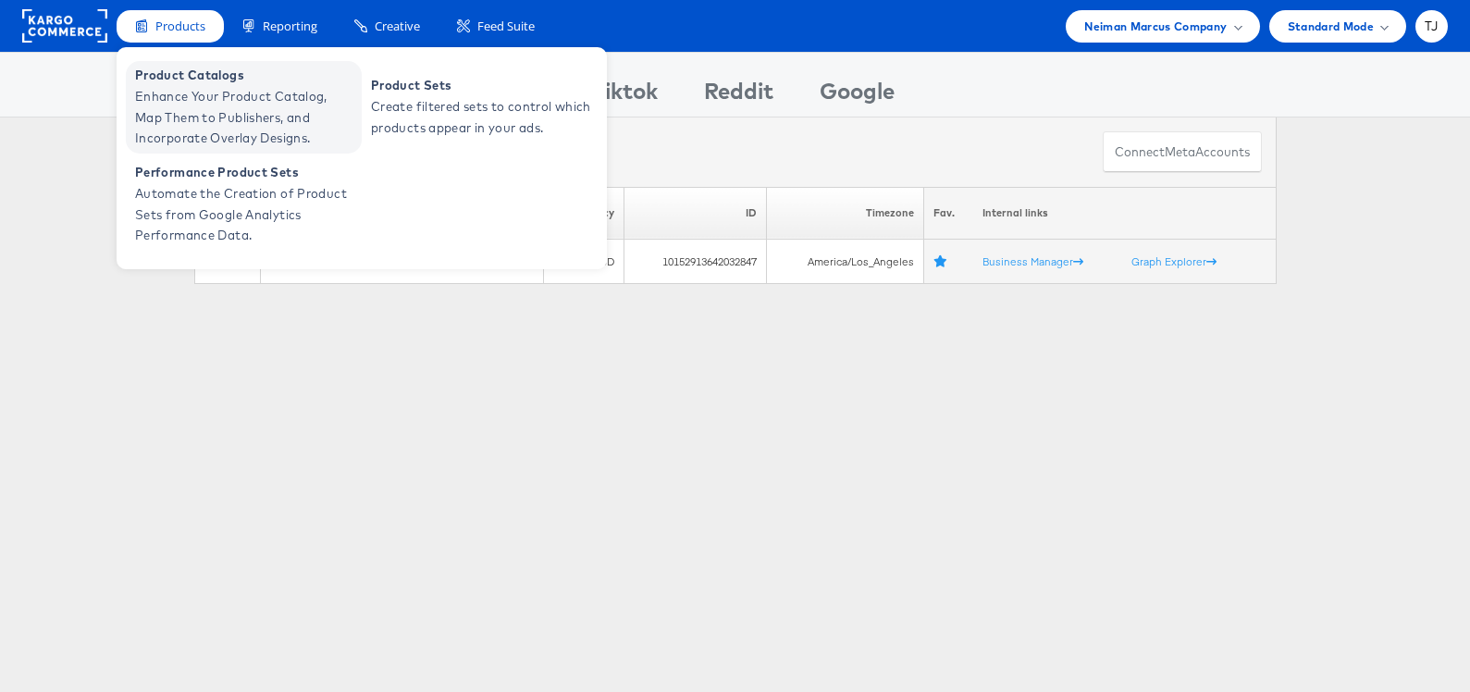
click at [184, 74] on span "Product Catalogs" at bounding box center [246, 75] width 222 height 21
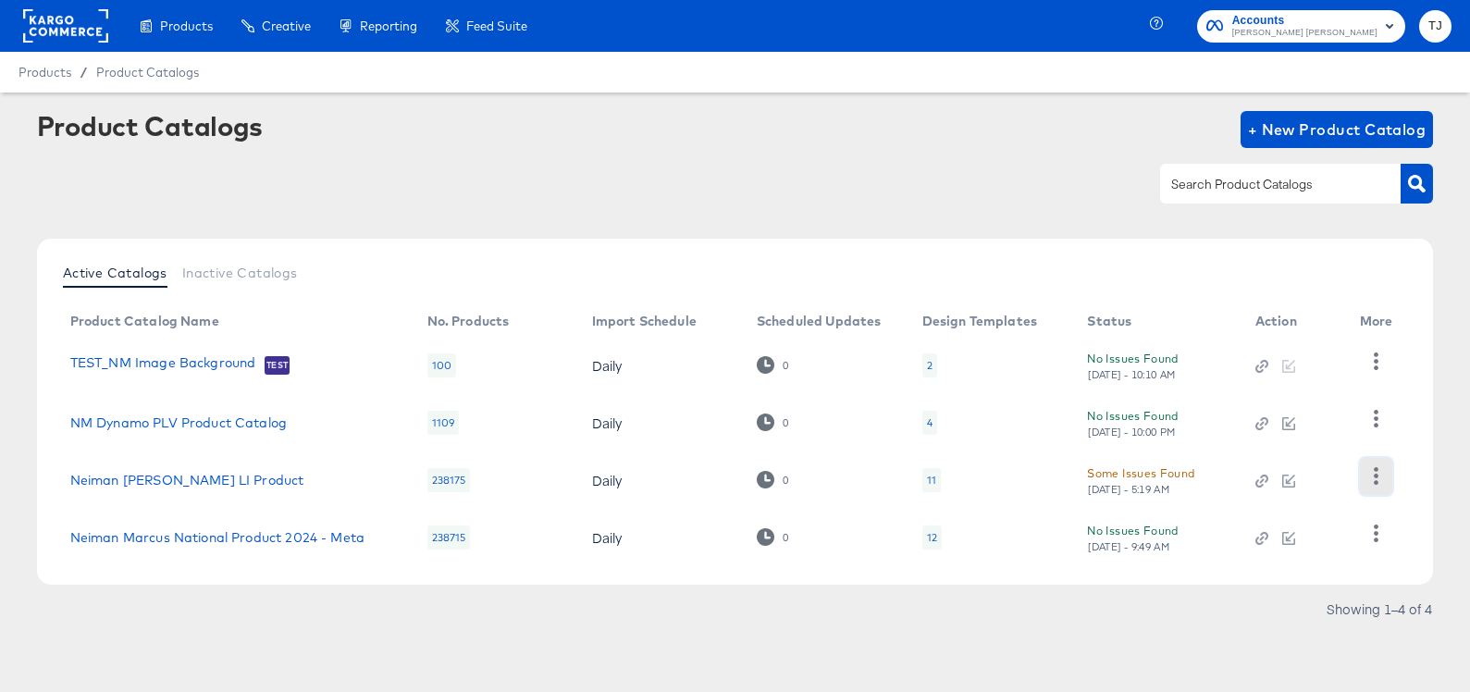
drag, startPoint x: 1379, startPoint y: 484, endPoint x: 1372, endPoint y: 473, distance: 12.9
click at [1375, 479] on icon "button" at bounding box center [1377, 476] width 18 height 18
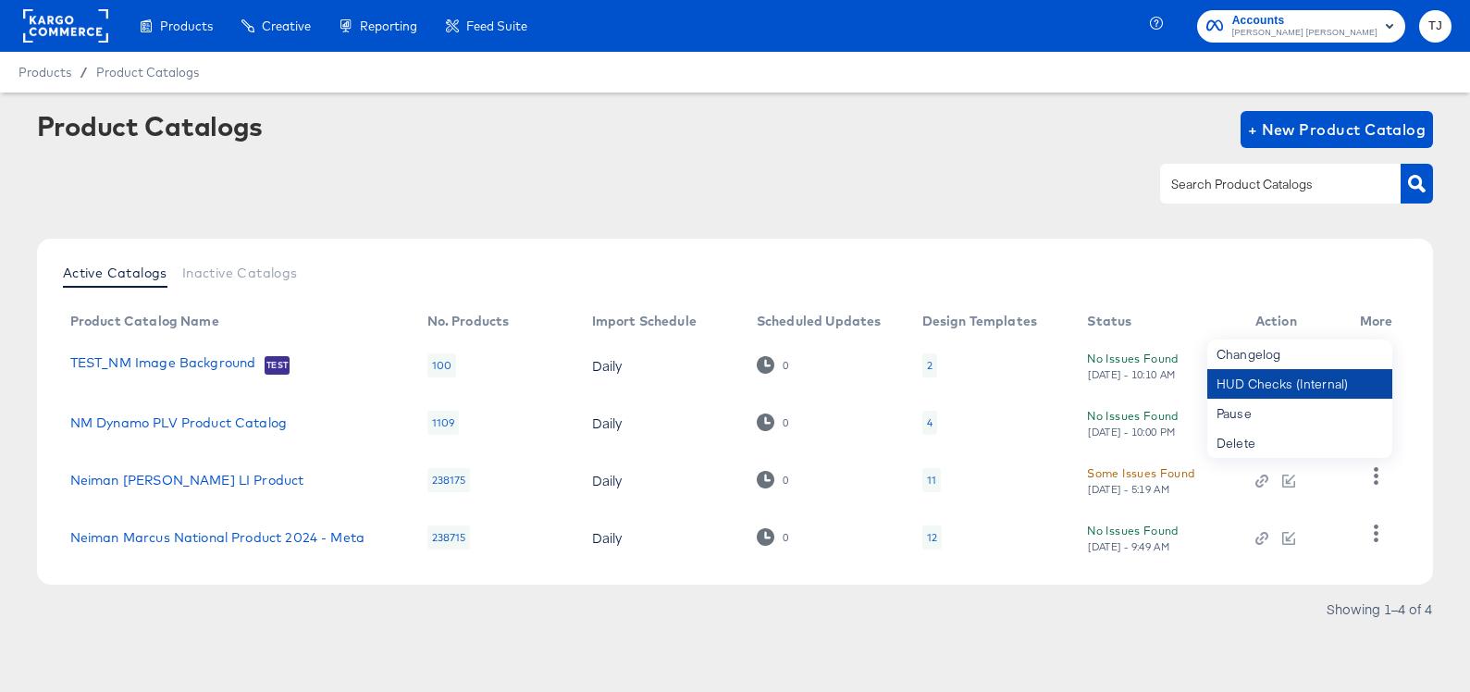
click at [1292, 378] on div "HUD Checks (Internal)" at bounding box center [1300, 384] width 185 height 30
click at [1380, 540] on icon "button" at bounding box center [1377, 534] width 18 height 18
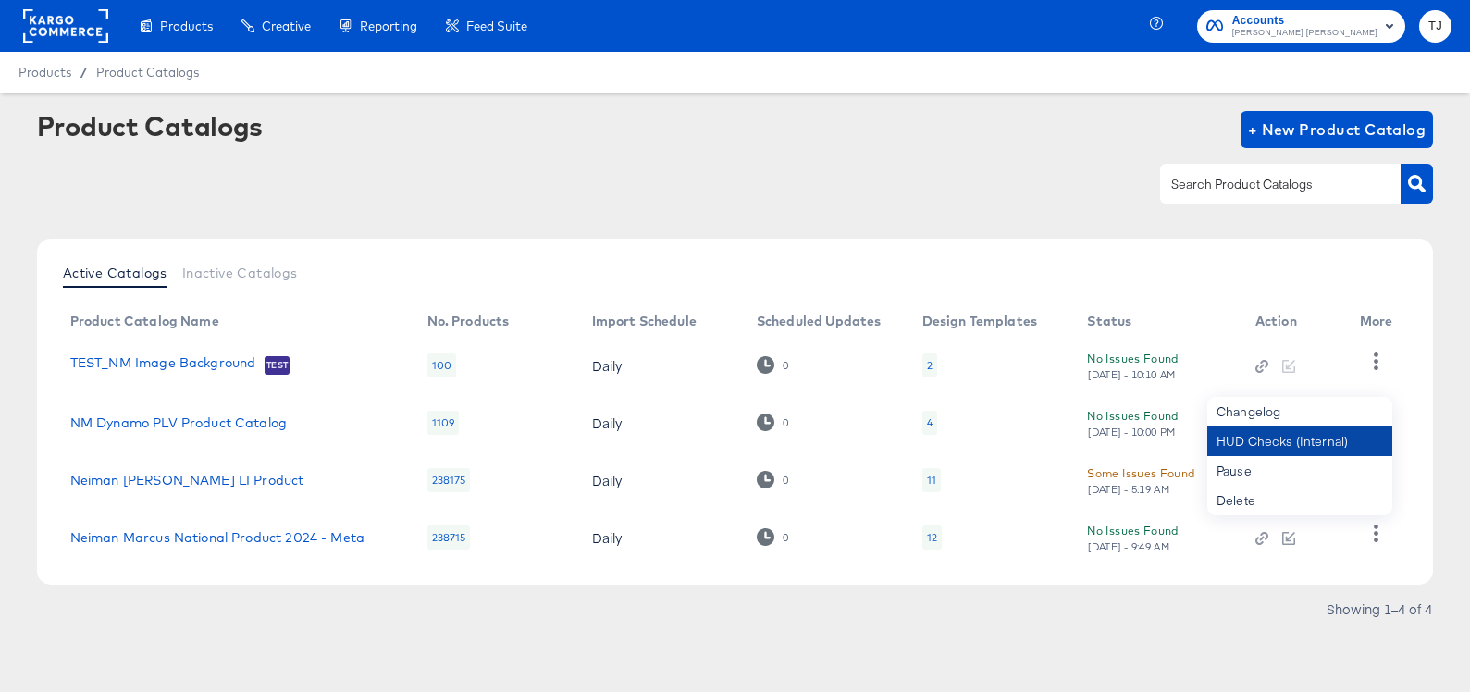
click at [1305, 446] on div "HUD Checks (Internal)" at bounding box center [1300, 442] width 185 height 30
drag, startPoint x: 44, startPoint y: 36, endPoint x: 70, endPoint y: 36, distance: 25.9
click at [44, 36] on rect at bounding box center [65, 25] width 85 height 33
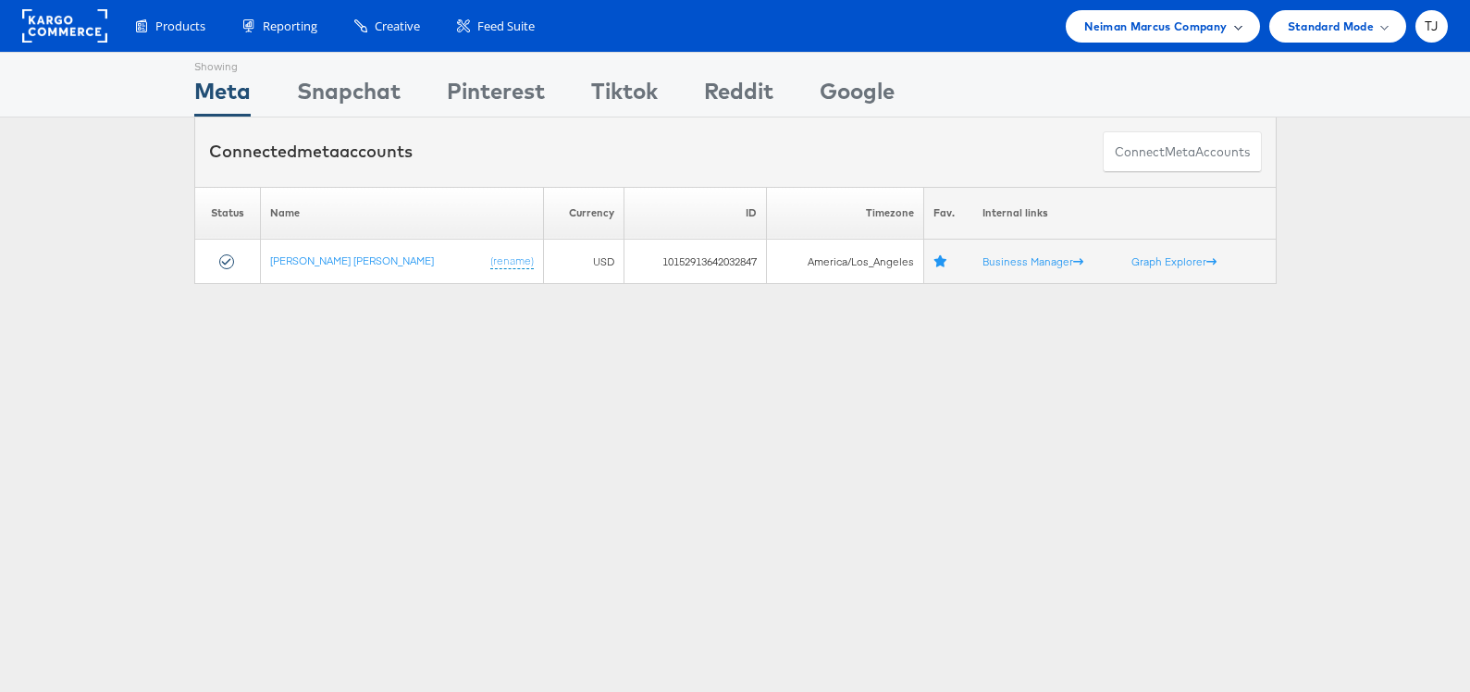
click at [1227, 33] on div "Neiman Marcus Company" at bounding box center [1162, 26] width 156 height 19
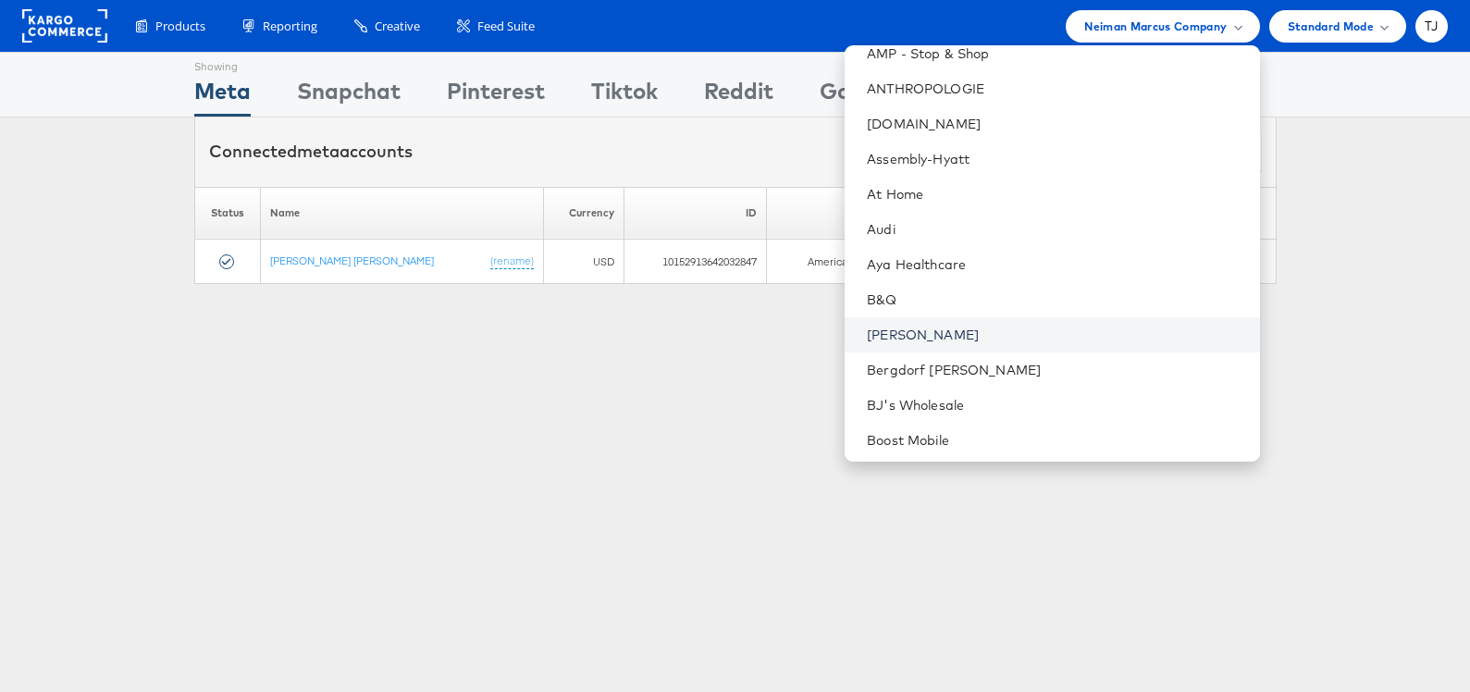
scroll to position [297, 0]
click at [1072, 333] on link "Belk" at bounding box center [1056, 334] width 378 height 19
